Goal: Navigation & Orientation: Find specific page/section

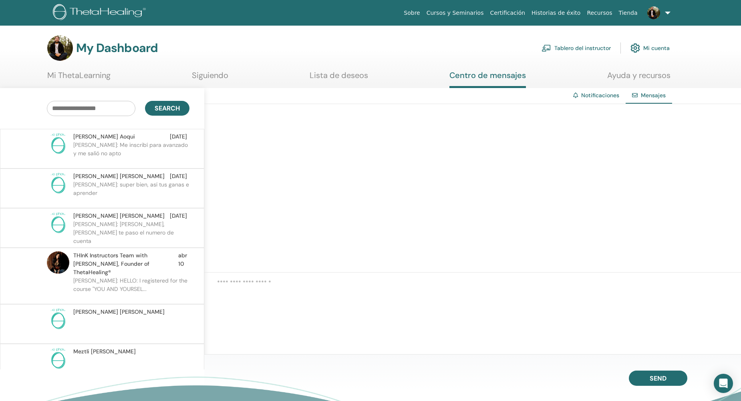
click at [590, 50] on link "Tablero del instructor" at bounding box center [576, 48] width 69 height 18
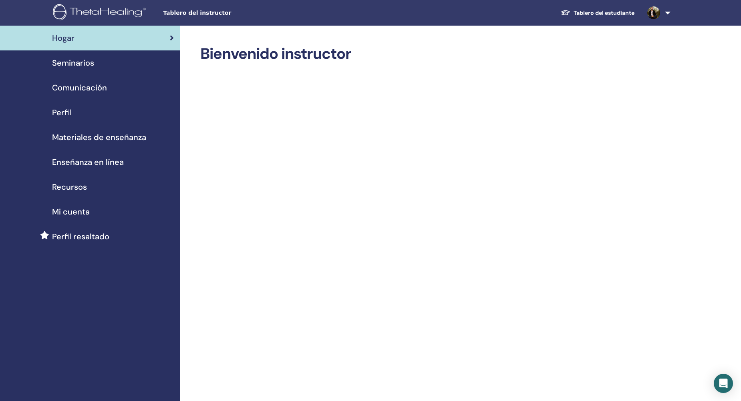
click at [78, 63] on span "Seminarios" at bounding box center [73, 63] width 42 height 12
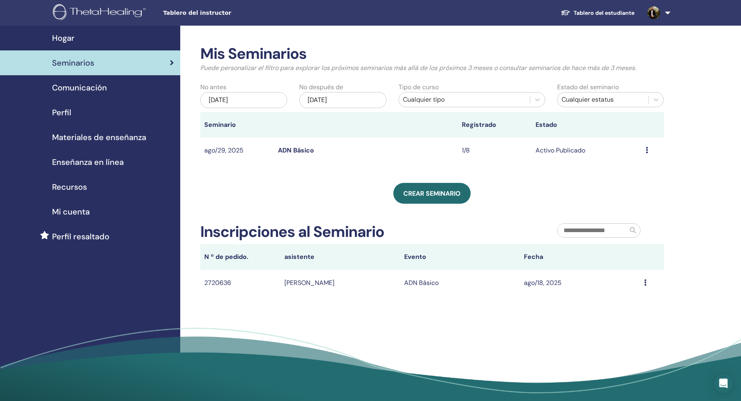
click at [305, 150] on link "ADN Básico" at bounding box center [296, 150] width 36 height 8
